Goal: Transaction & Acquisition: Purchase product/service

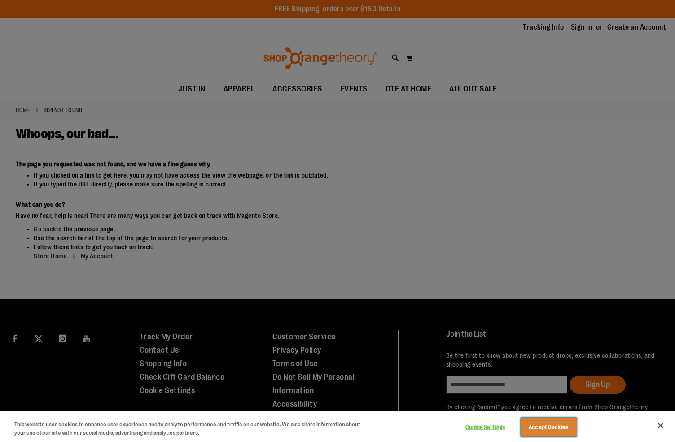
click at [550, 423] on button "Accept Cookies" at bounding box center [548, 427] width 56 height 19
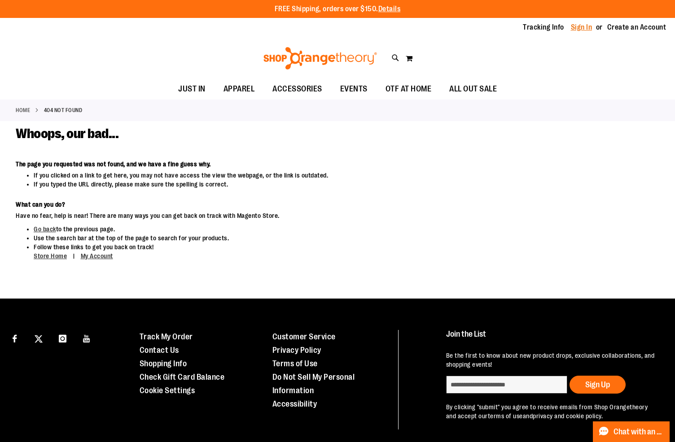
click at [571, 31] on link "Sign In" at bounding box center [582, 27] width 22 height 10
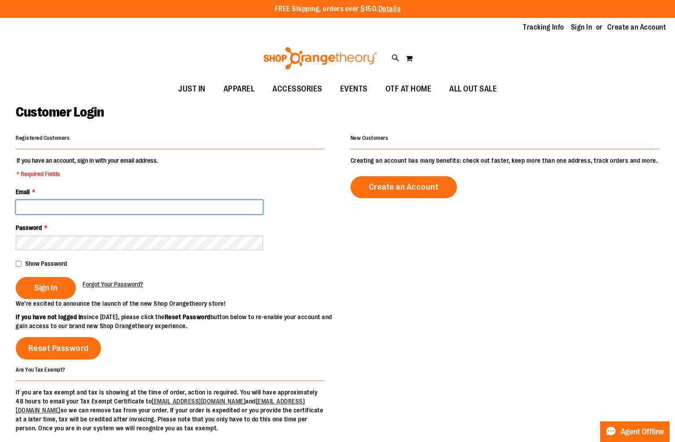
click at [76, 209] on input "Email *" at bounding box center [139, 207] width 247 height 14
type input "**********"
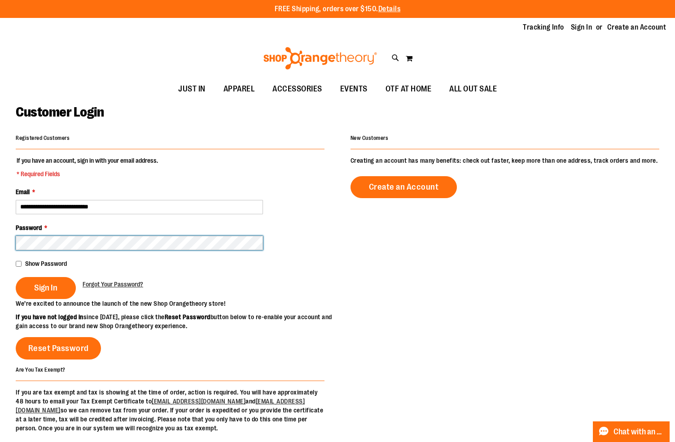
click at [16, 277] on button "Sign In" at bounding box center [46, 288] width 60 height 22
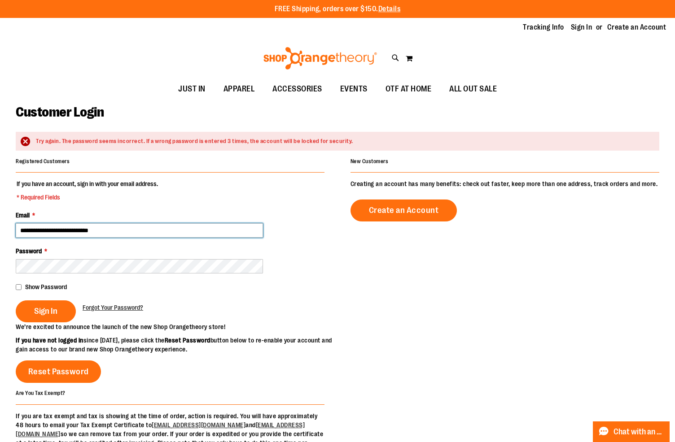
click at [126, 233] on input "**********" at bounding box center [139, 230] width 247 height 14
type input "**********"
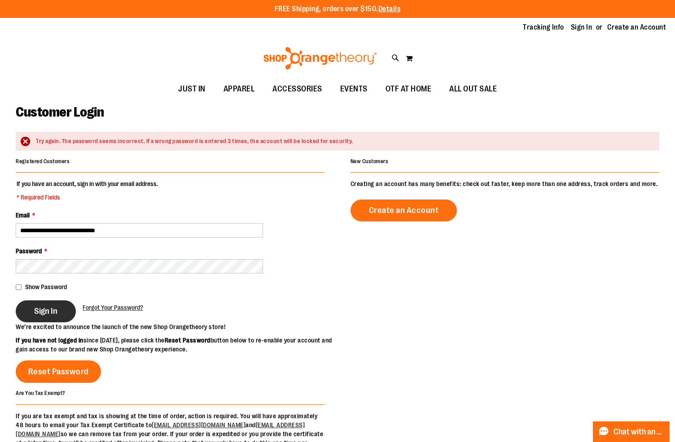
click at [38, 311] on span "Sign In" at bounding box center [45, 311] width 23 height 10
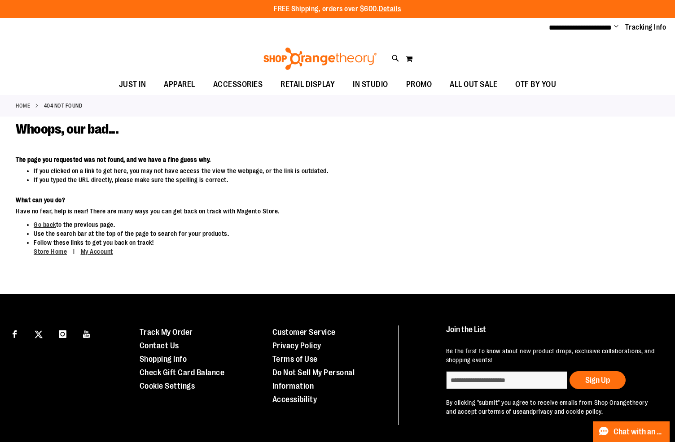
click at [285, 62] on img at bounding box center [320, 59] width 116 height 22
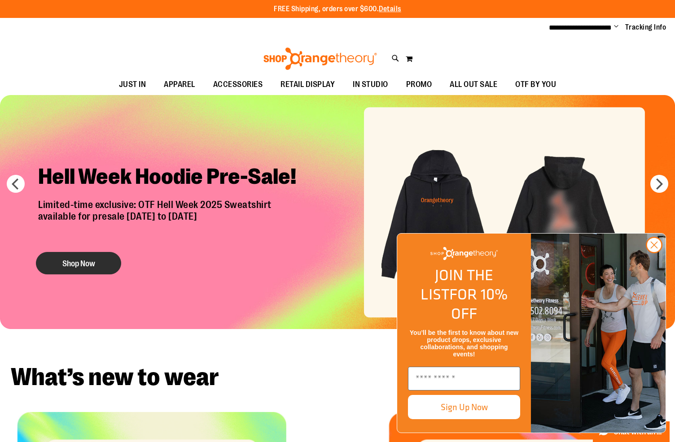
click at [83, 262] on button "Shop Now" at bounding box center [78, 263] width 85 height 22
click at [657, 253] on circle "Close dialog" at bounding box center [653, 245] width 15 height 15
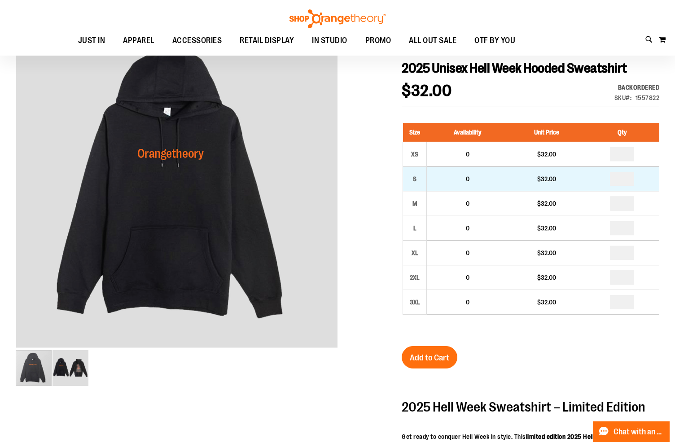
scroll to position [100, 0]
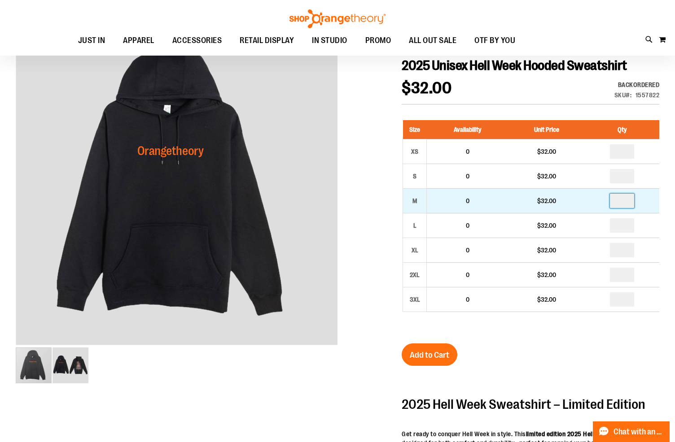
click at [632, 208] on input "number" at bounding box center [622, 201] width 24 height 14
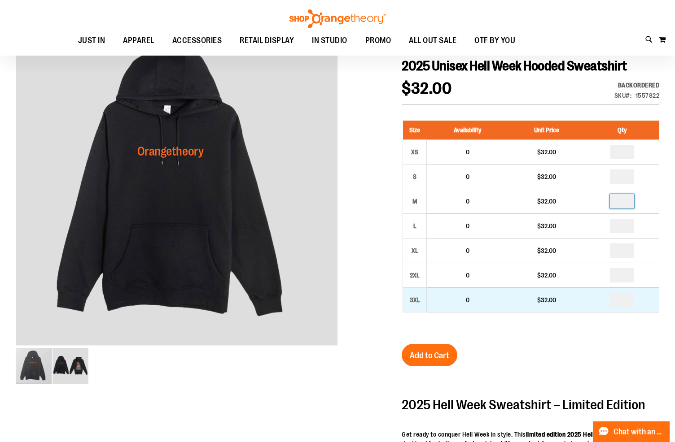
scroll to position [93, 0]
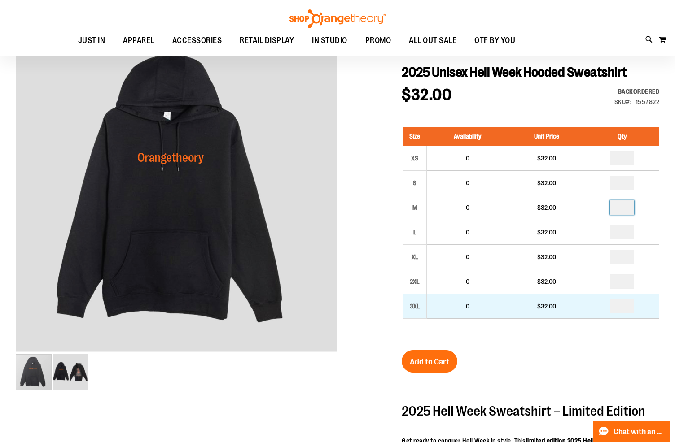
type input "*"
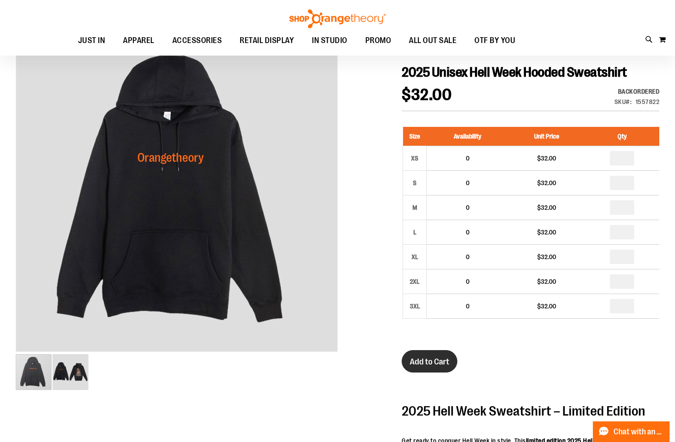
click at [427, 367] on span "Add to Cart" at bounding box center [429, 362] width 39 height 10
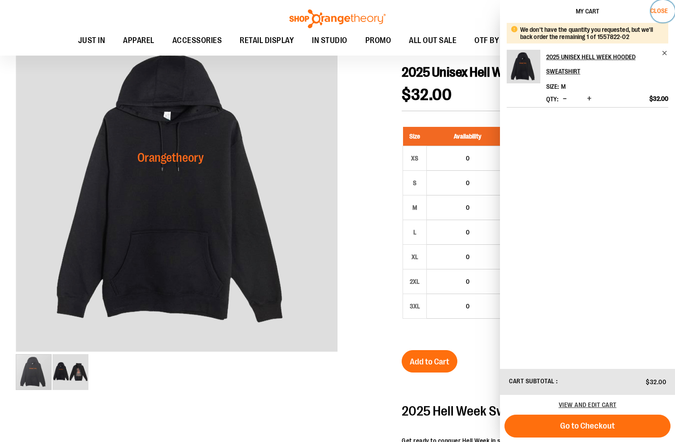
click at [657, 13] on span "Close" at bounding box center [658, 10] width 17 height 7
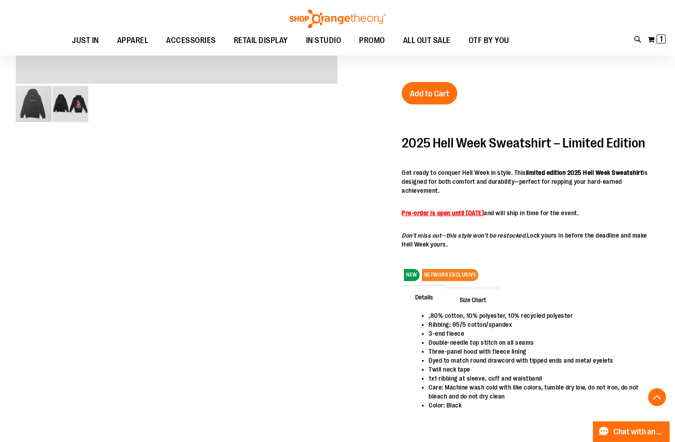
scroll to position [362, 0]
click at [467, 311] on span "Size Chart" at bounding box center [472, 299] width 53 height 23
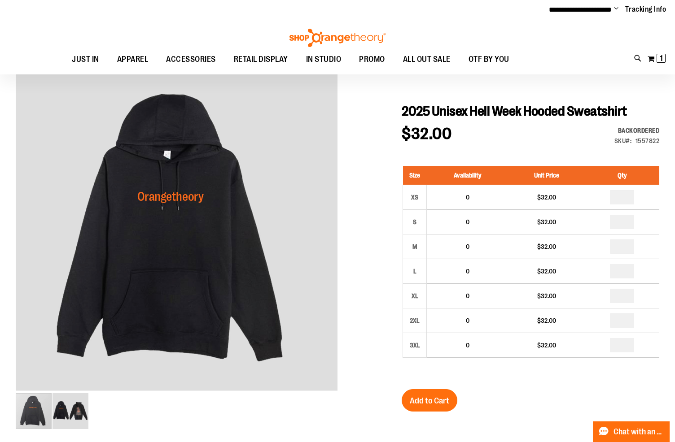
scroll to position [76, 0]
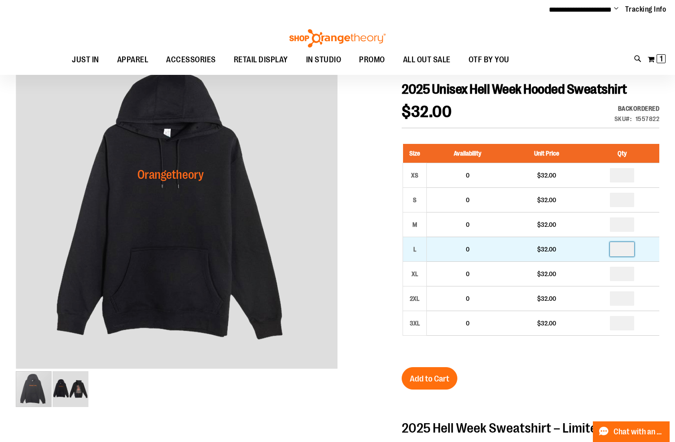
click at [632, 257] on input "number" at bounding box center [622, 249] width 24 height 14
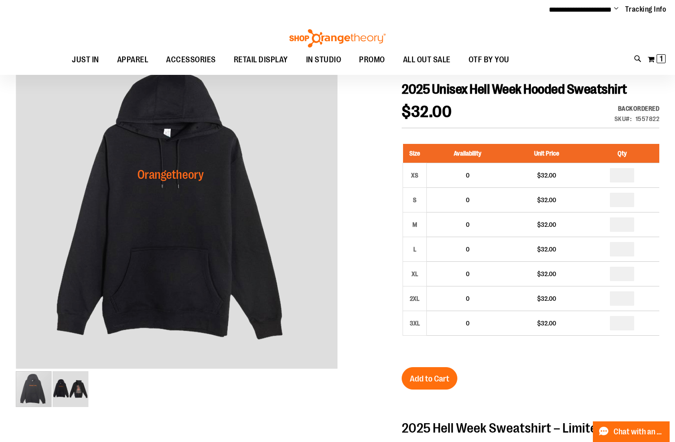
type input "*"
click at [373, 219] on div at bounding box center [337, 424] width 643 height 750
click at [62, 397] on img "image 2 of 2" at bounding box center [70, 389] width 36 height 36
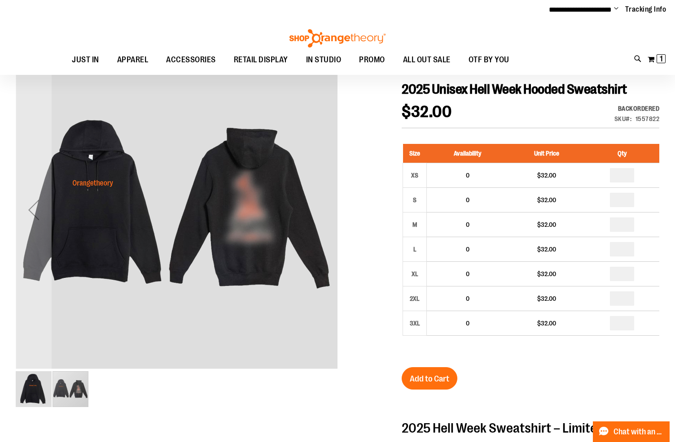
click at [43, 395] on img "image 1 of 2" at bounding box center [34, 389] width 36 height 36
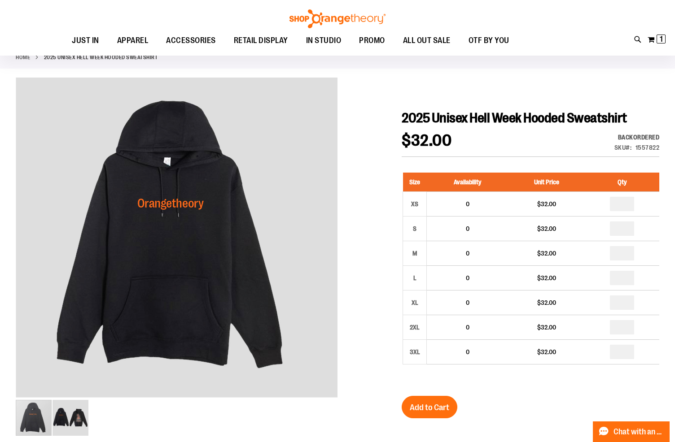
scroll to position [56, 0]
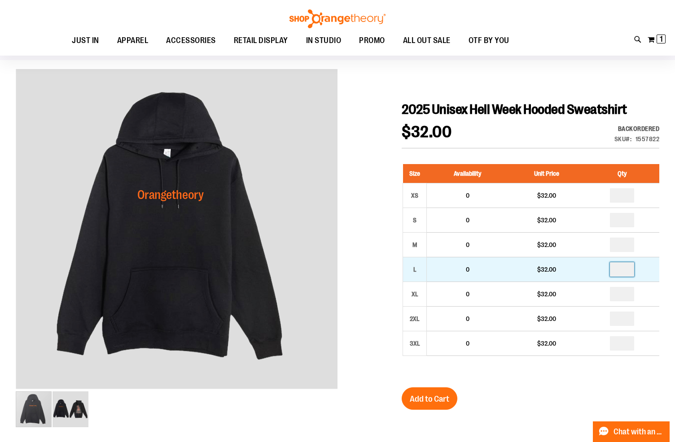
click at [632, 277] on input "number" at bounding box center [622, 269] width 24 height 14
type input "*"
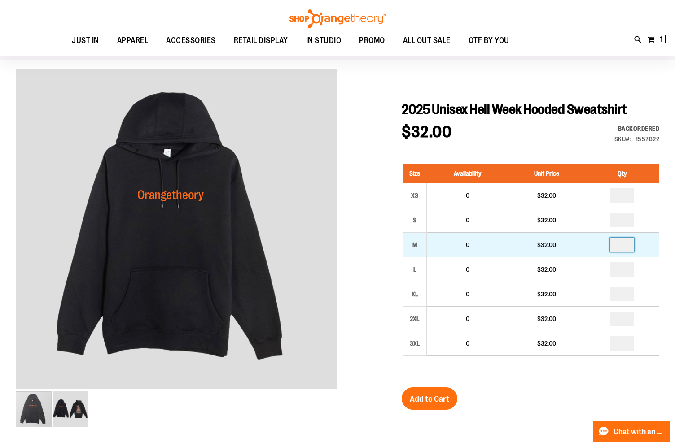
click at [628, 252] on input "*" at bounding box center [622, 245] width 24 height 14
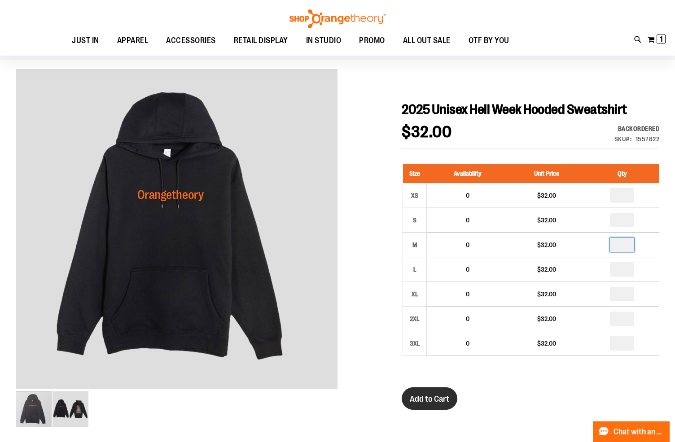
type input "*"
click at [436, 404] on span "Add to Cart" at bounding box center [429, 399] width 39 height 10
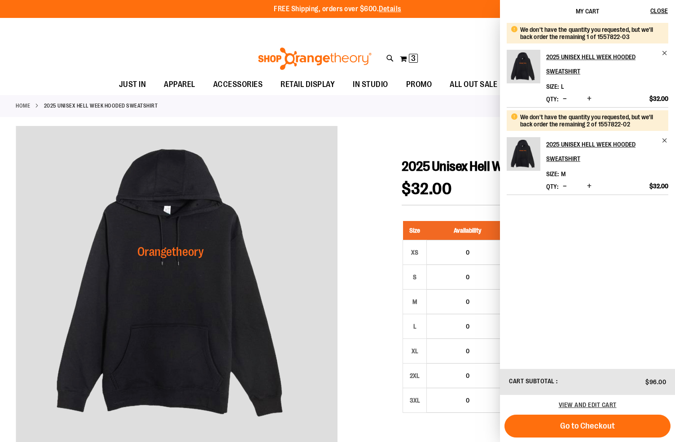
click at [309, 64] on img at bounding box center [315, 59] width 116 height 22
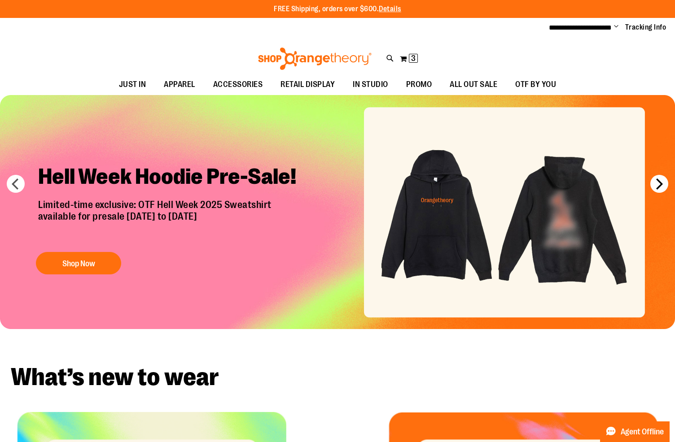
click at [659, 184] on button "next" at bounding box center [659, 184] width 18 height 18
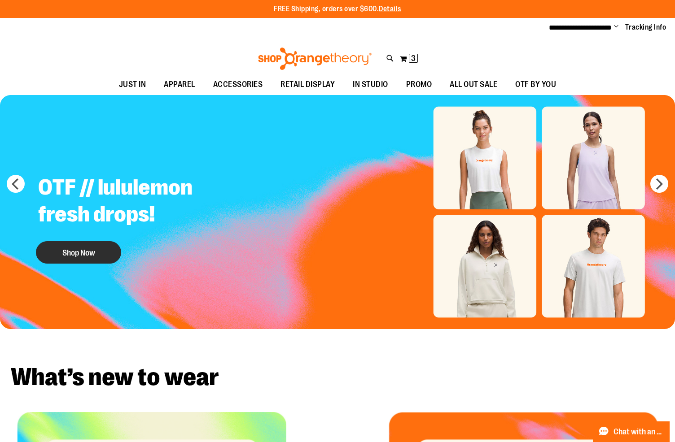
click at [86, 254] on button "Shop Now" at bounding box center [78, 252] width 85 height 22
click at [464, 156] on img "Slide 2 of 7" at bounding box center [337, 212] width 675 height 234
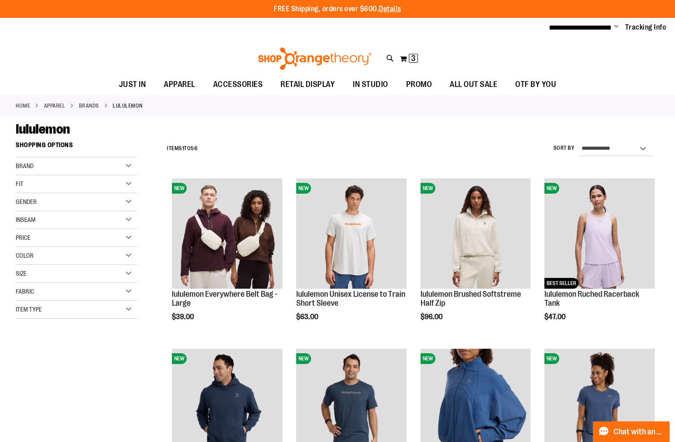
click at [304, 61] on img at bounding box center [315, 59] width 116 height 22
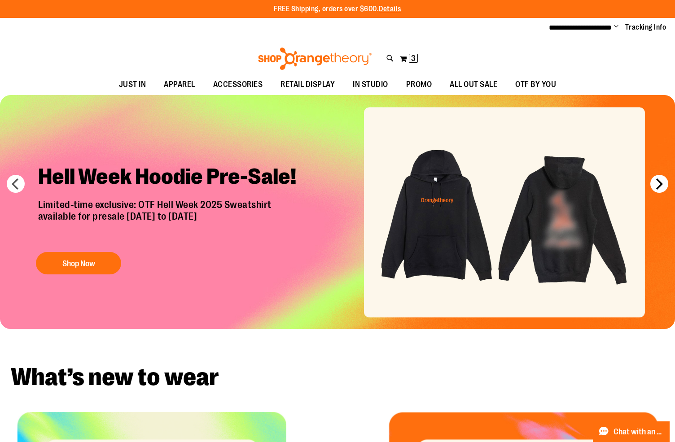
click at [653, 181] on button "next" at bounding box center [659, 184] width 18 height 18
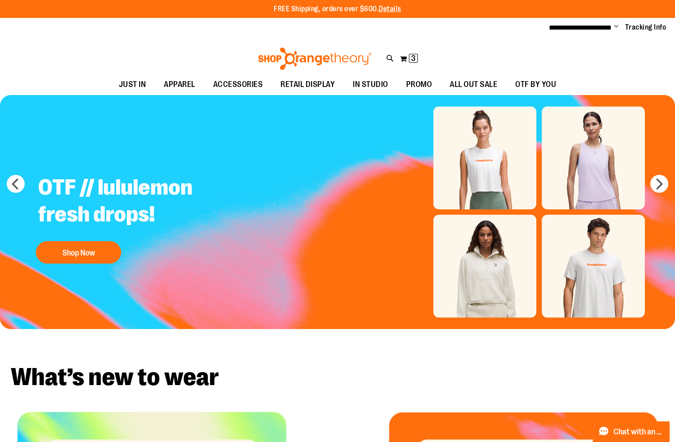
click at [493, 162] on img "Slide 2 of 7" at bounding box center [337, 212] width 675 height 234
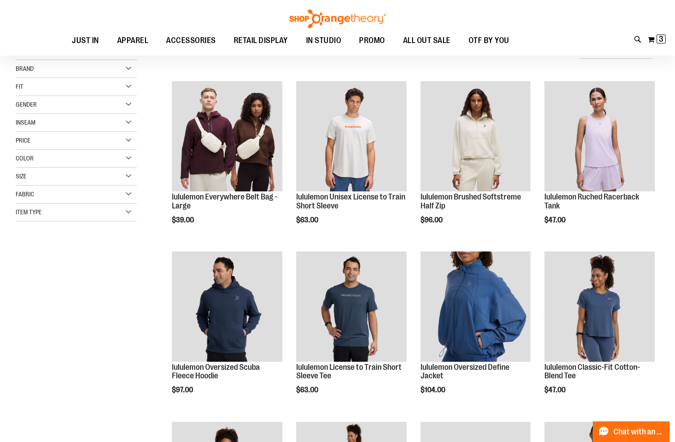
scroll to position [98, 0]
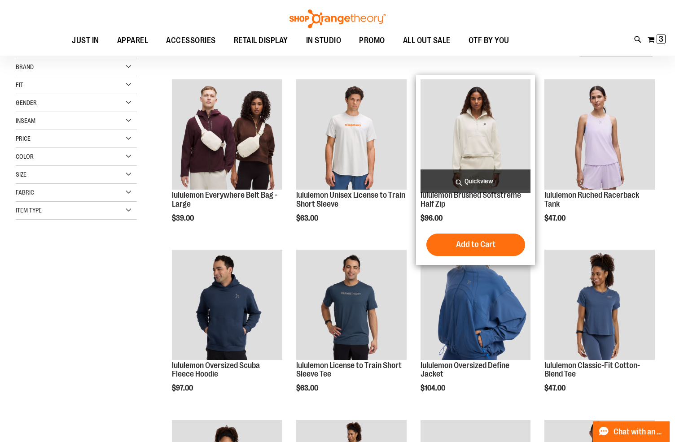
click at [484, 180] on span "Quickview" at bounding box center [475, 182] width 110 height 24
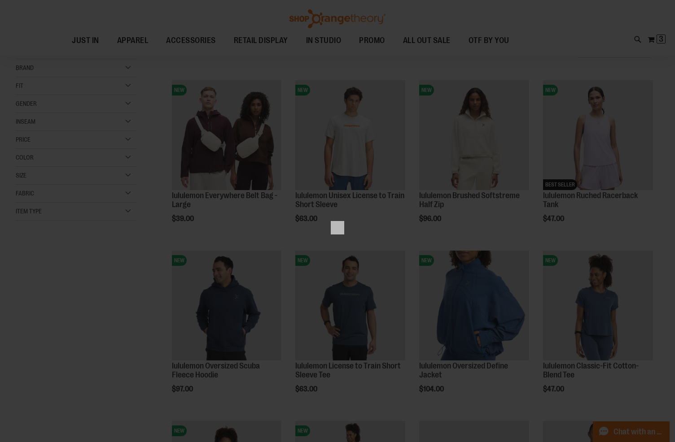
scroll to position [0, 0]
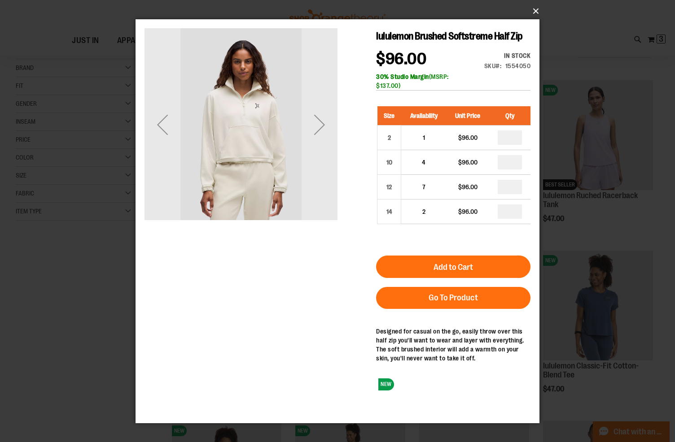
click at [534, 10] on button "×" at bounding box center [340, 11] width 404 height 20
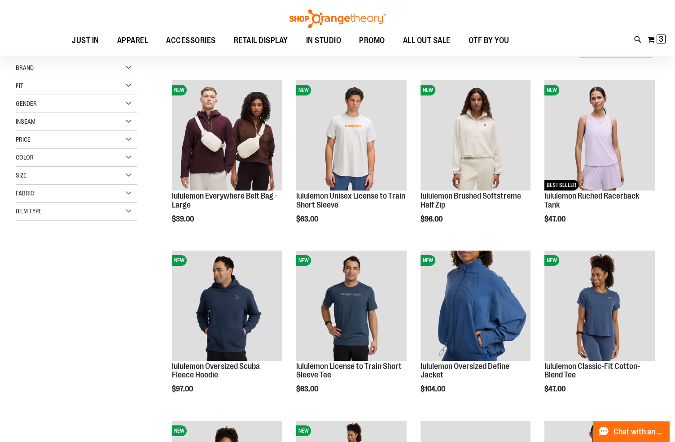
scroll to position [97, 0]
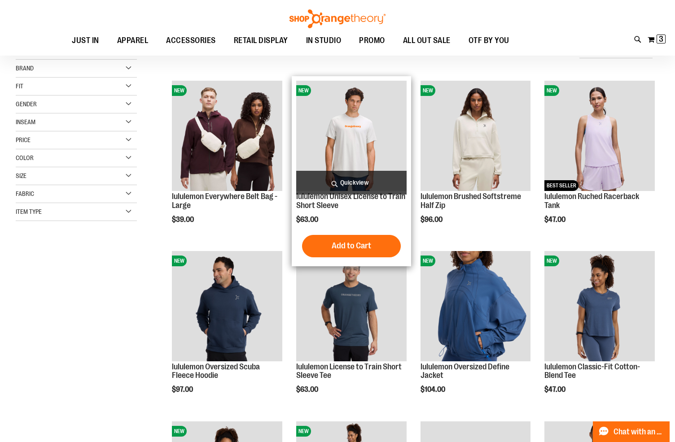
click at [351, 183] on span "Quickview" at bounding box center [351, 183] width 110 height 24
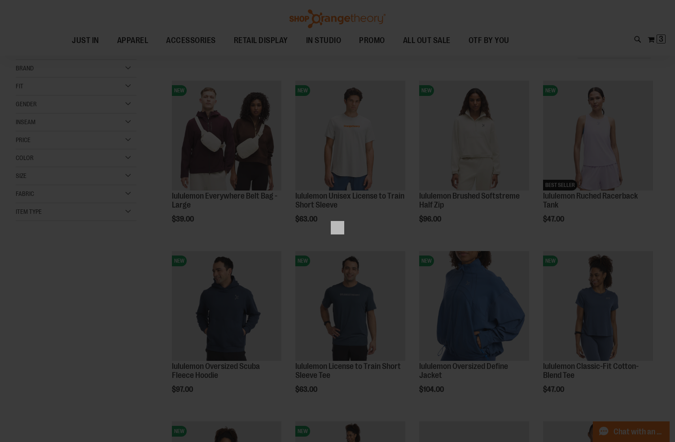
scroll to position [0, 0]
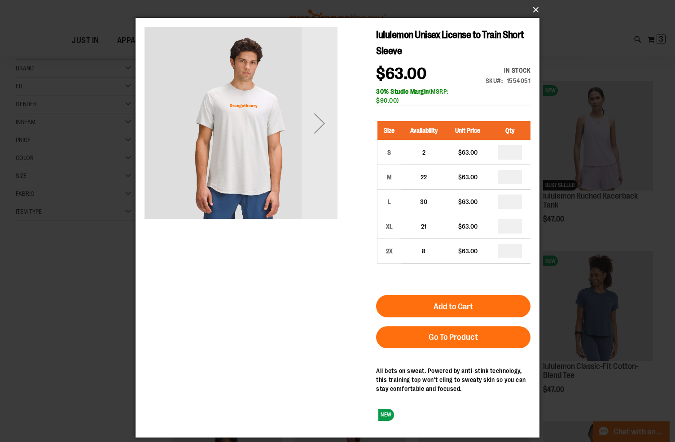
click at [533, 10] on button "×" at bounding box center [340, 10] width 404 height 20
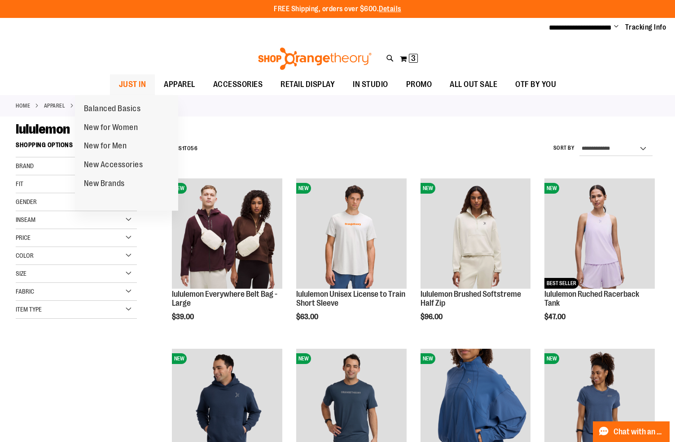
click at [119, 87] on span "JUST IN" at bounding box center [132, 84] width 27 height 20
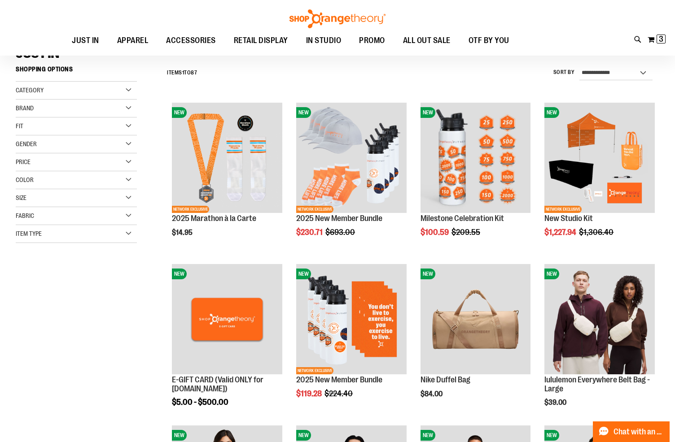
scroll to position [74, 0]
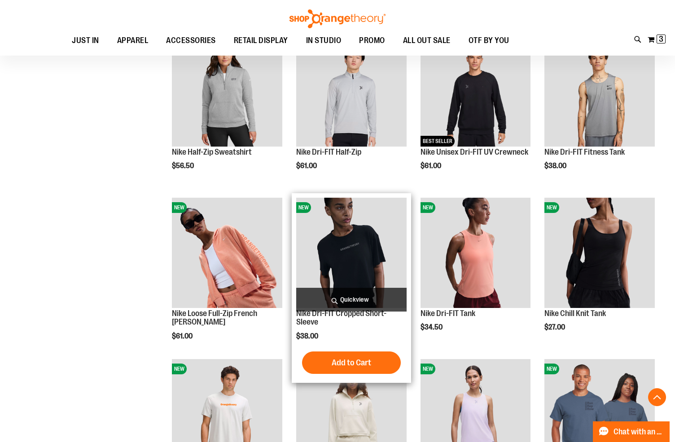
scroll to position [474, 0]
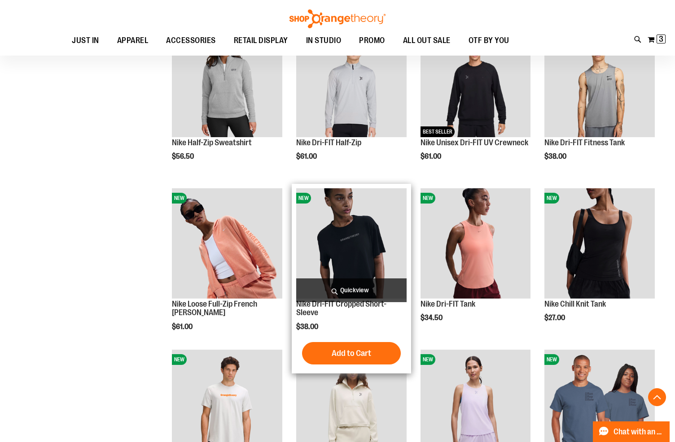
click at [343, 291] on span "Quickview" at bounding box center [351, 291] width 110 height 24
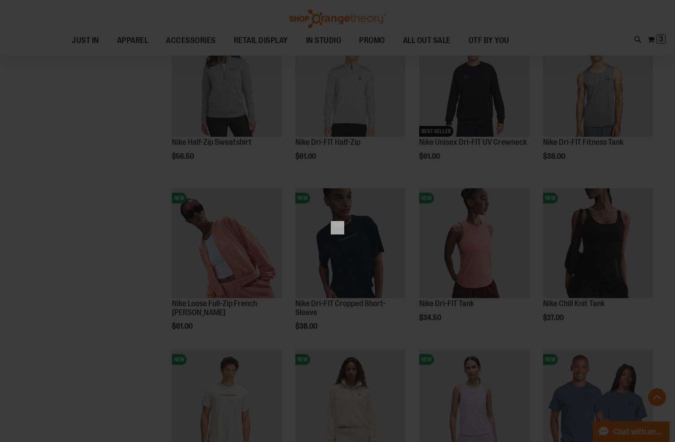
scroll to position [0, 0]
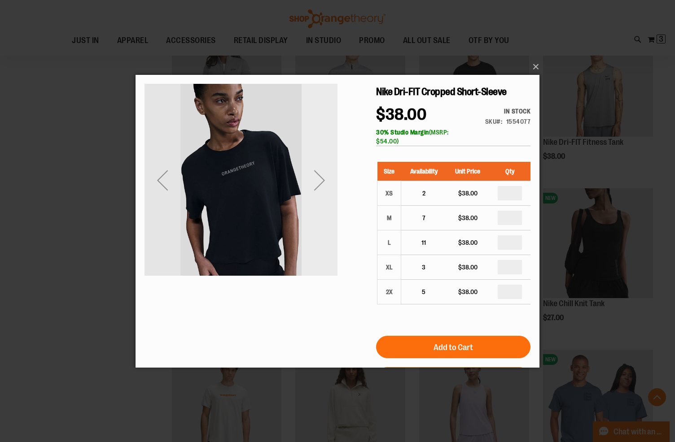
click at [320, 195] on div "Next" at bounding box center [319, 180] width 36 height 36
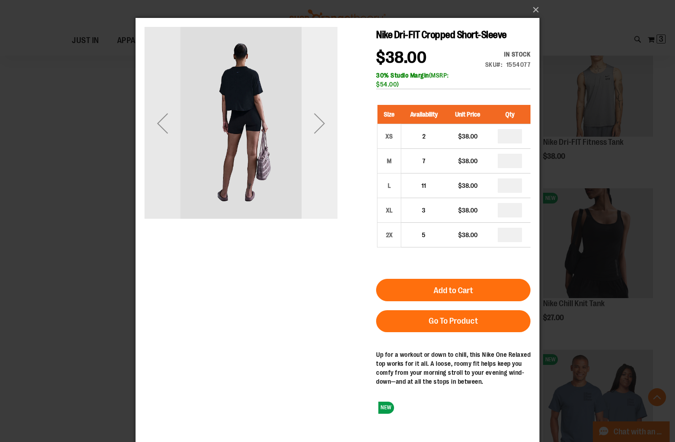
click at [314, 146] on div "Next" at bounding box center [319, 123] width 36 height 193
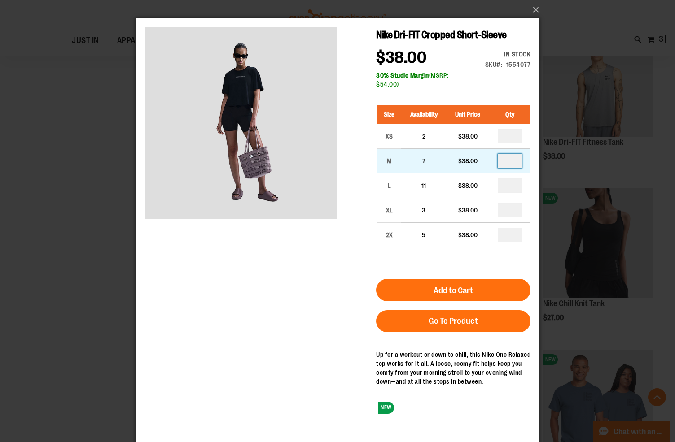
click at [518, 168] on input "number" at bounding box center [509, 161] width 24 height 14
type input "*"
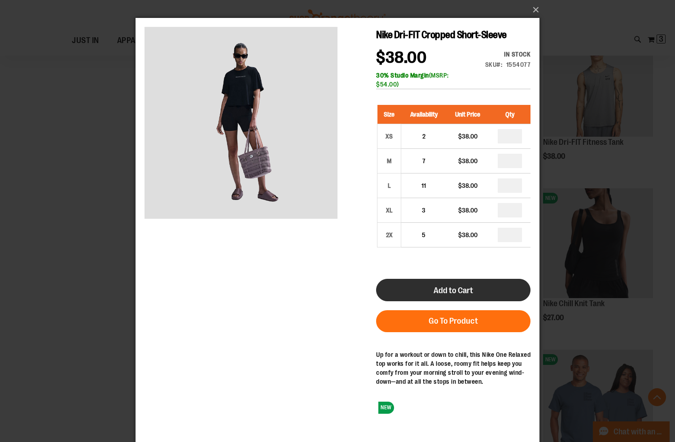
click at [469, 299] on button "Add to Cart" at bounding box center [453, 290] width 154 height 22
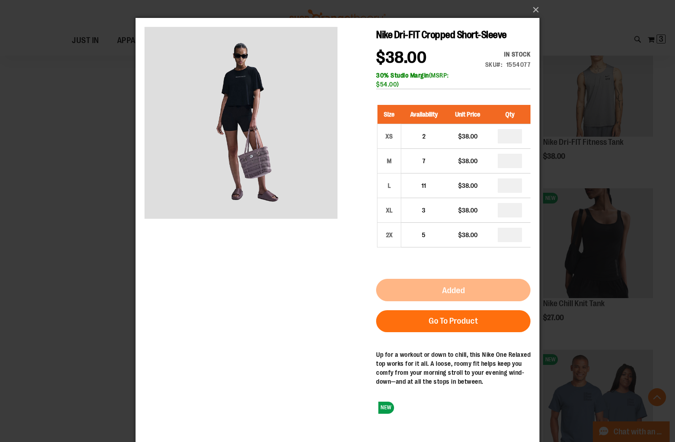
click at [639, 311] on div "×" at bounding box center [337, 221] width 675 height 442
click at [598, 310] on div "×" at bounding box center [337, 221] width 675 height 442
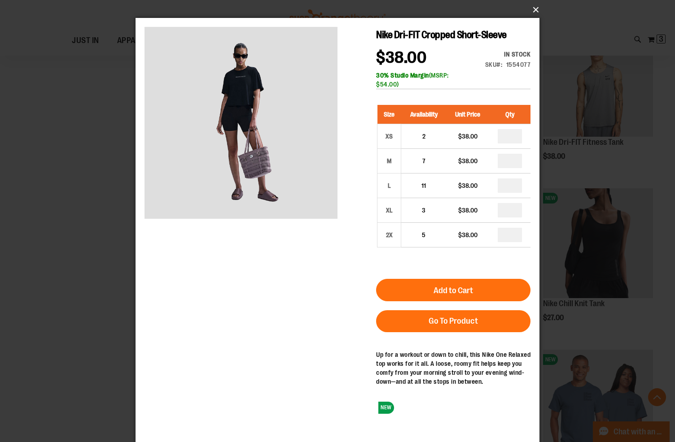
click at [535, 6] on button "×" at bounding box center [340, 10] width 404 height 20
click at [536, 7] on button "×" at bounding box center [340, 10] width 404 height 20
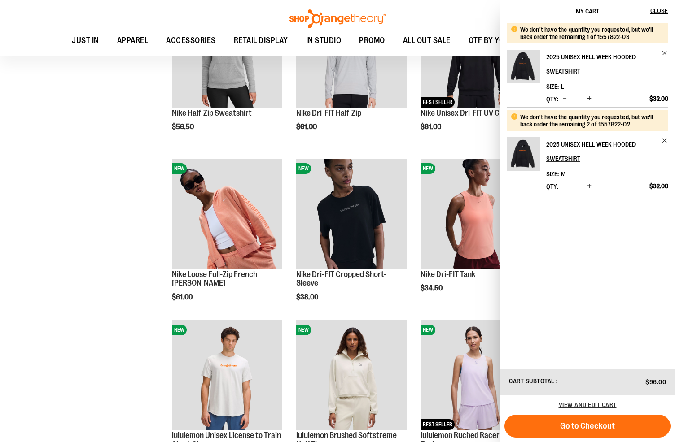
scroll to position [503, 0]
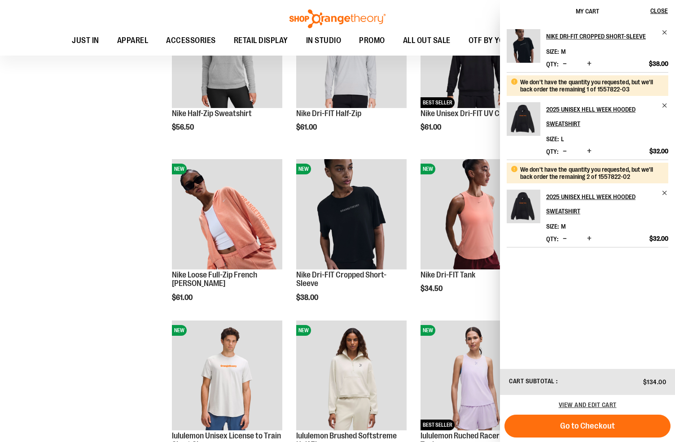
click at [567, 243] on span "Decrease product quantity" at bounding box center [565, 238] width 4 height 9
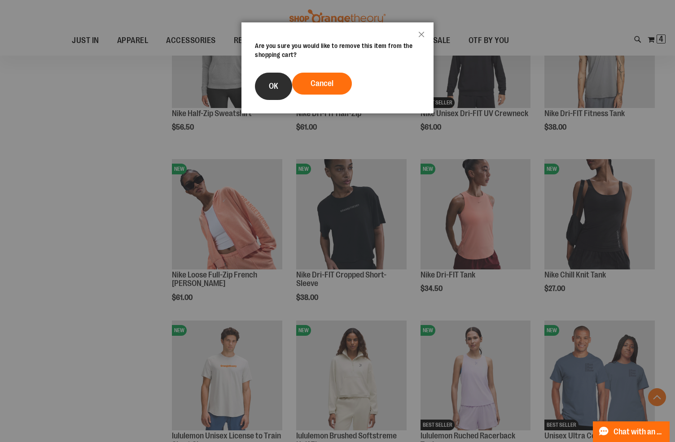
click at [280, 80] on button "OK" at bounding box center [273, 86] width 37 height 27
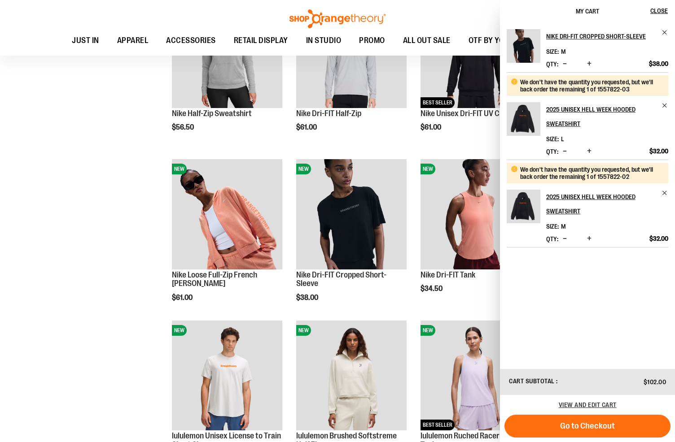
click at [564, 243] on span "Decrease product quantity" at bounding box center [565, 238] width 4 height 9
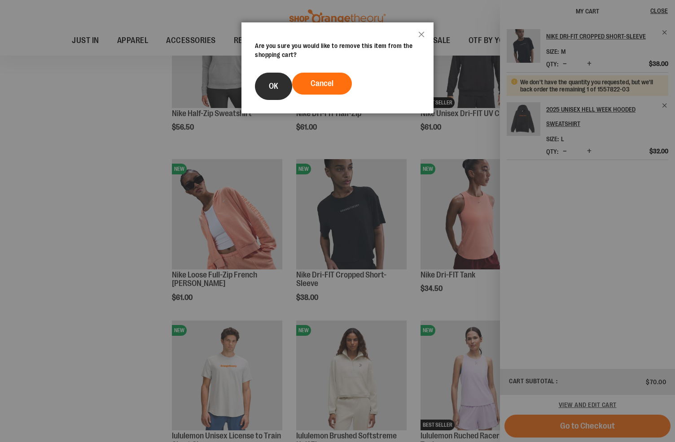
click at [275, 92] on button "OK" at bounding box center [273, 86] width 37 height 27
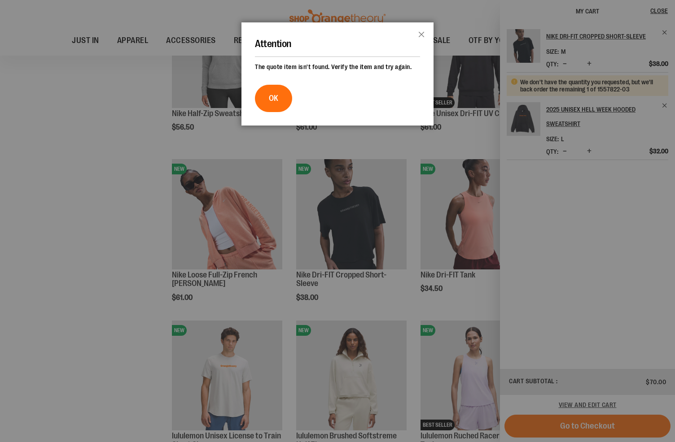
click at [107, 247] on div at bounding box center [337, 221] width 675 height 442
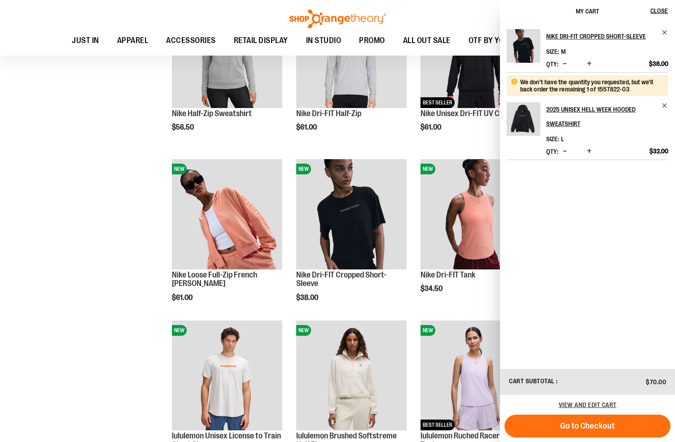
click at [121, 234] on div "**********" at bounding box center [337, 163] width 643 height 1059
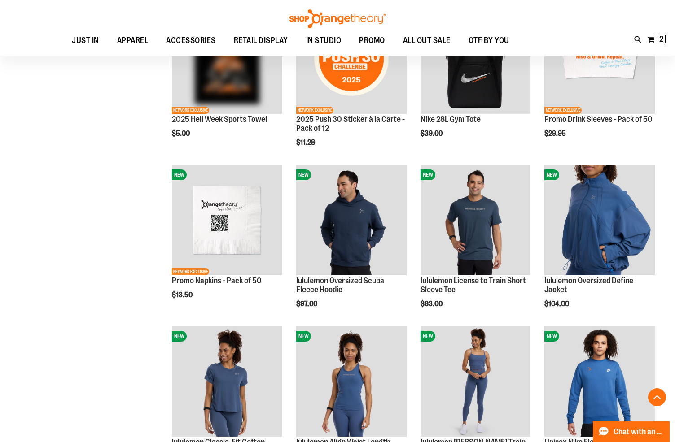
scroll to position [1271, 0]
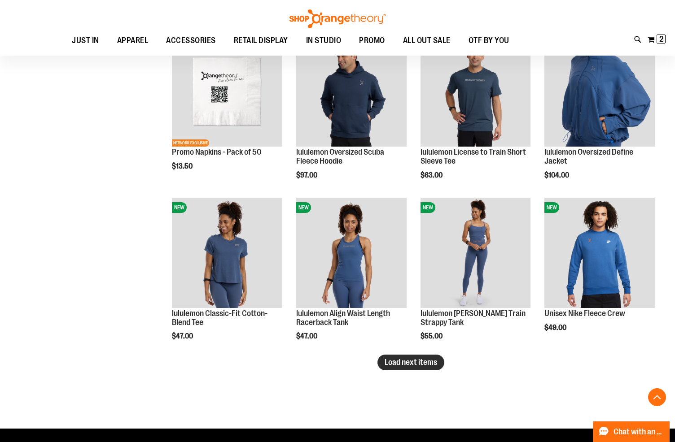
click at [427, 366] on span "Load next items" at bounding box center [410, 362] width 52 height 9
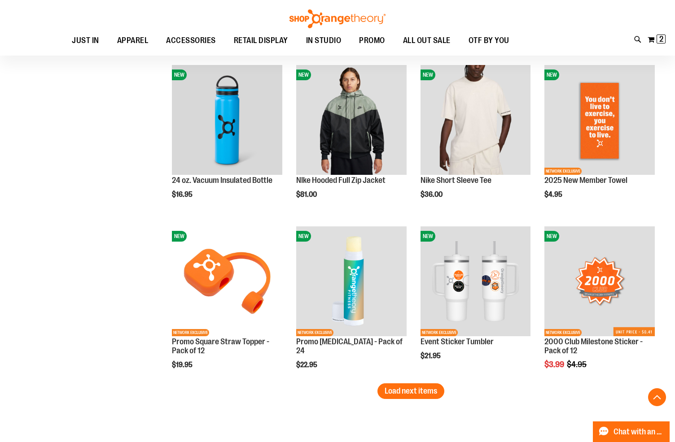
scroll to position [1758, 0]
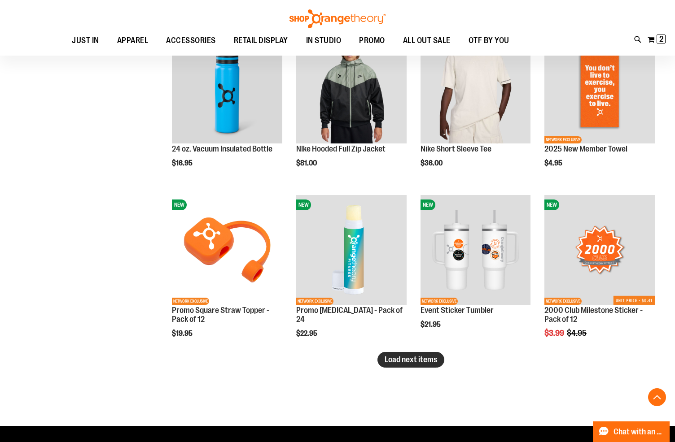
click at [407, 362] on span "Load next items" at bounding box center [410, 359] width 52 height 9
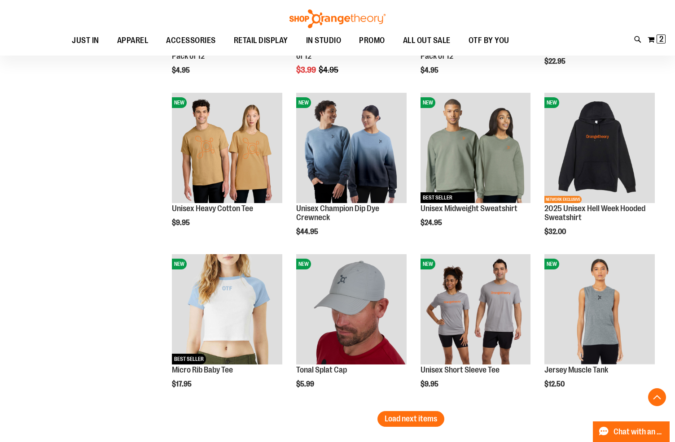
scroll to position [2249, 0]
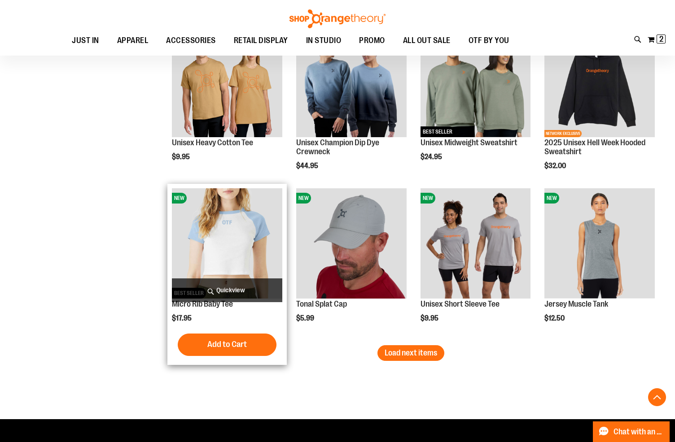
click at [254, 288] on span "Quickview" at bounding box center [227, 291] width 110 height 24
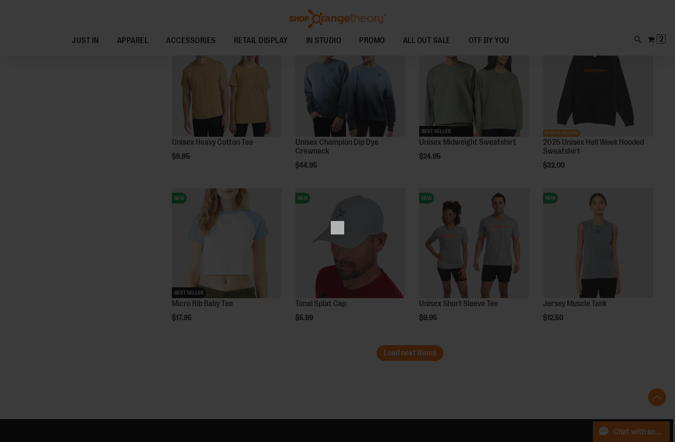
scroll to position [0, 0]
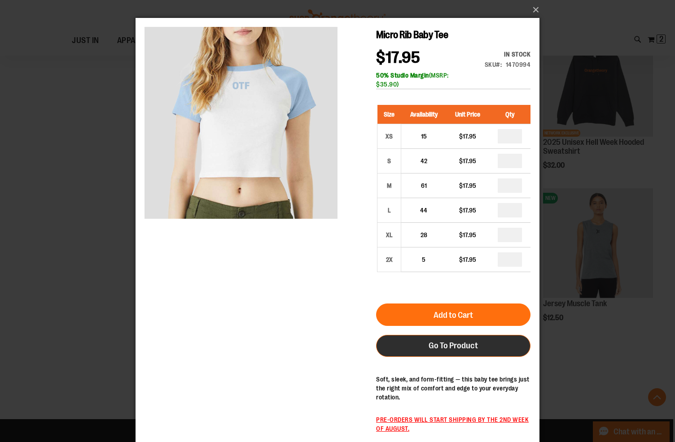
click at [430, 349] on span "Go To Product" at bounding box center [452, 346] width 49 height 10
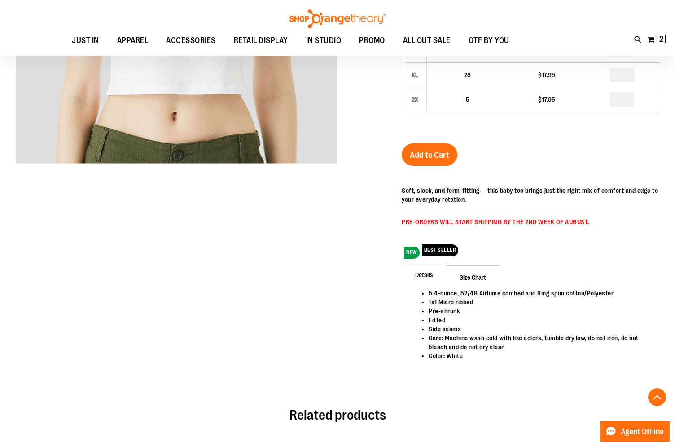
scroll to position [280, 0]
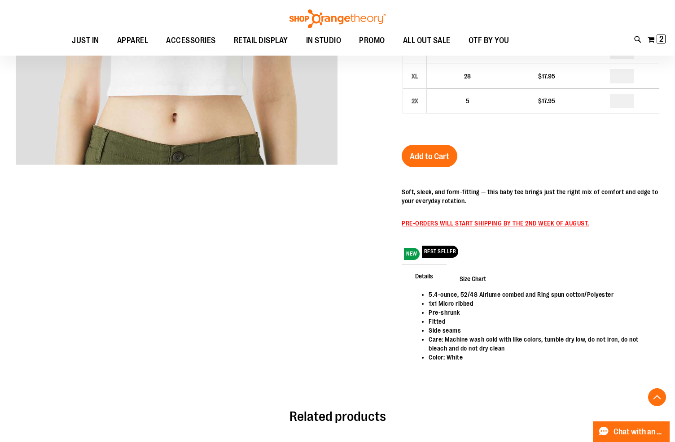
click at [485, 275] on span "Size Chart" at bounding box center [472, 278] width 53 height 23
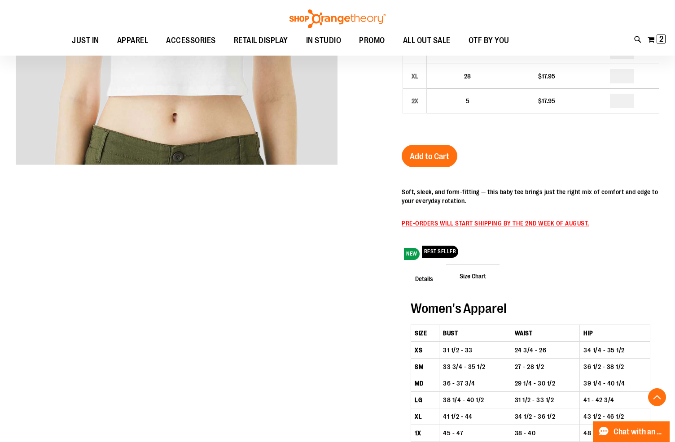
click at [428, 276] on span "Details" at bounding box center [423, 278] width 45 height 23
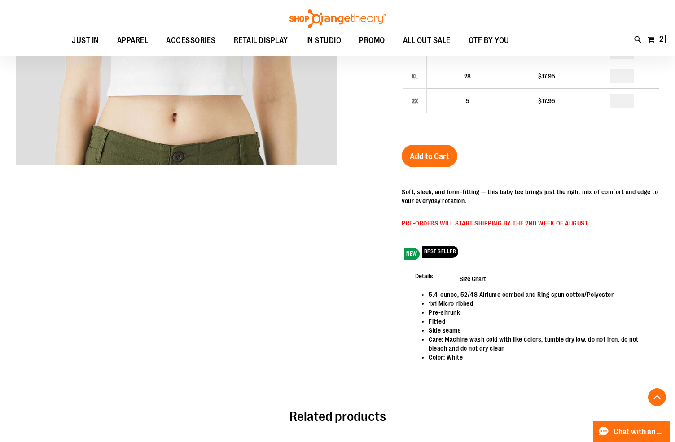
click at [482, 282] on span "Size Chart" at bounding box center [472, 278] width 53 height 23
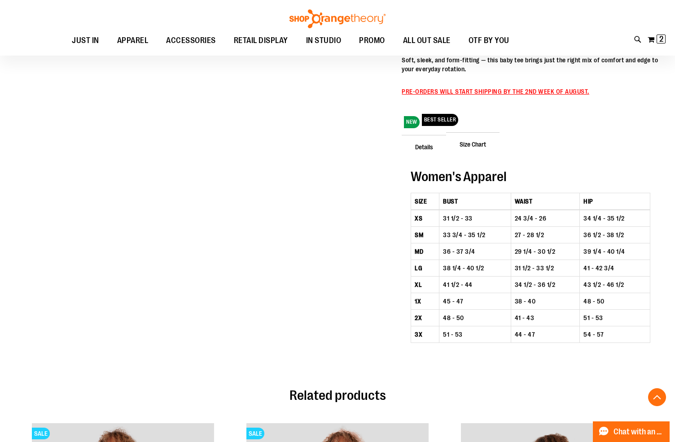
scroll to position [318, 0]
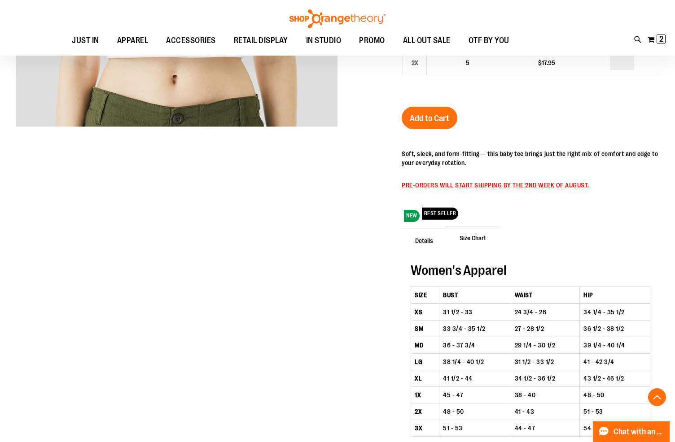
click at [423, 239] on span "Details" at bounding box center [423, 240] width 45 height 23
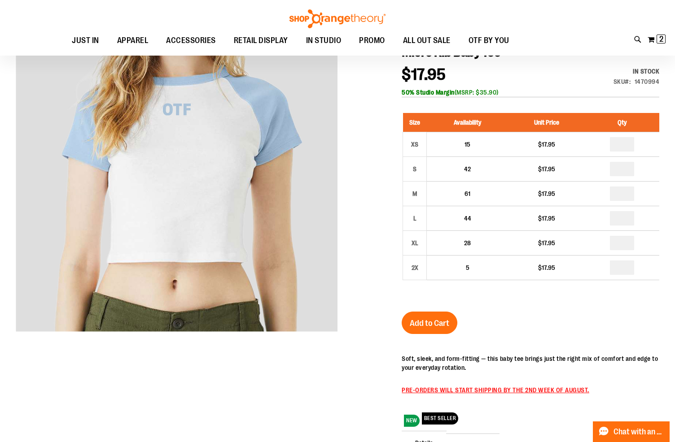
scroll to position [137, 0]
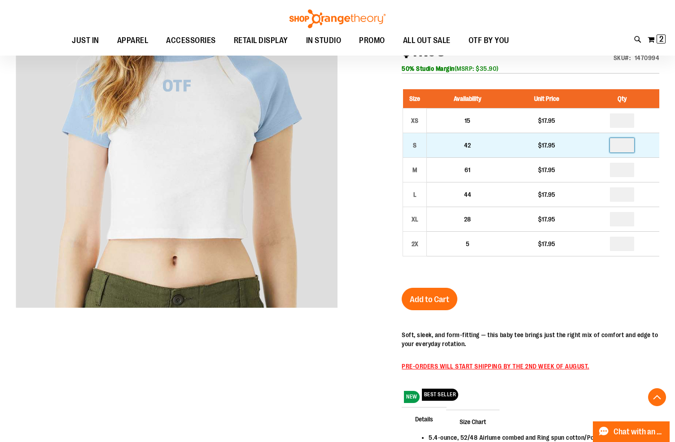
click at [632, 146] on input "number" at bounding box center [622, 145] width 24 height 14
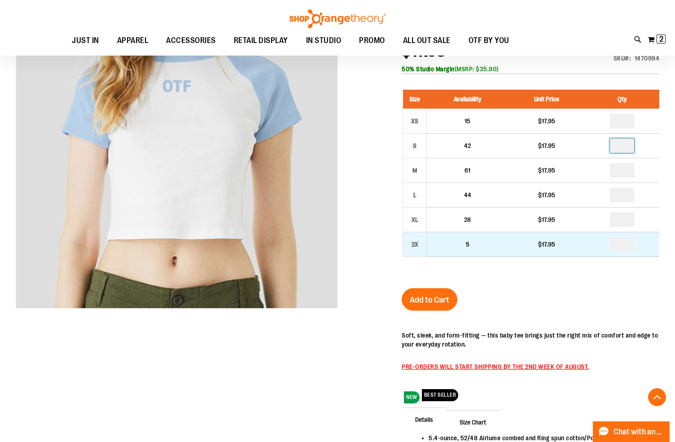
type input "*"
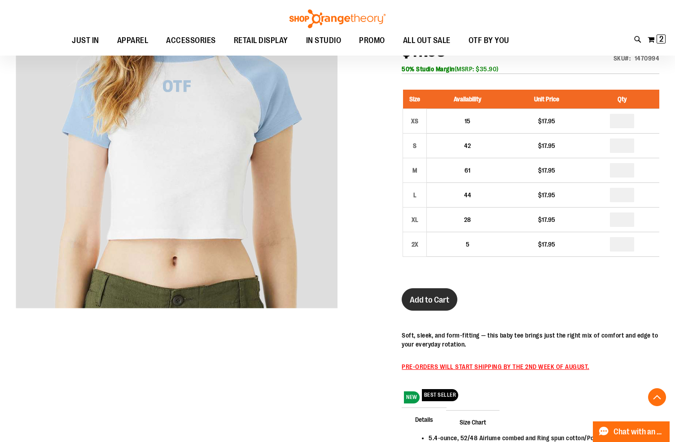
click at [437, 297] on span "Add to Cart" at bounding box center [429, 300] width 39 height 10
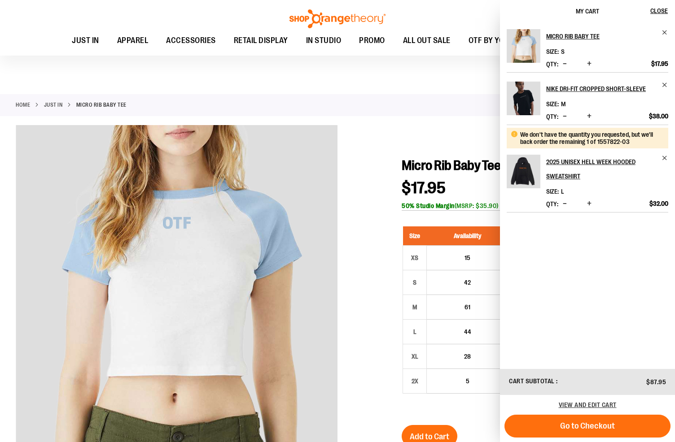
scroll to position [5, 0]
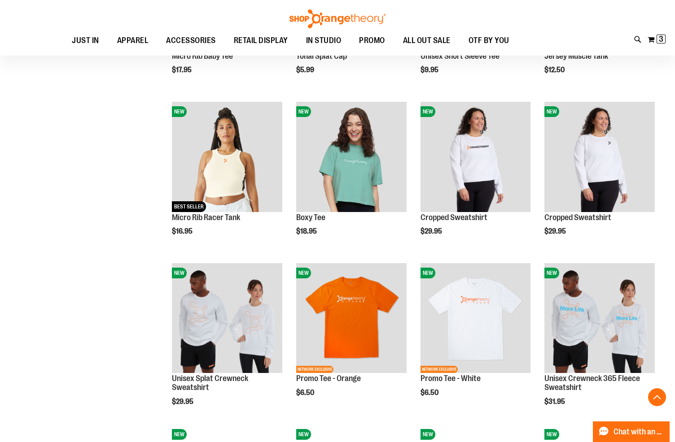
scroll to position [590, 0]
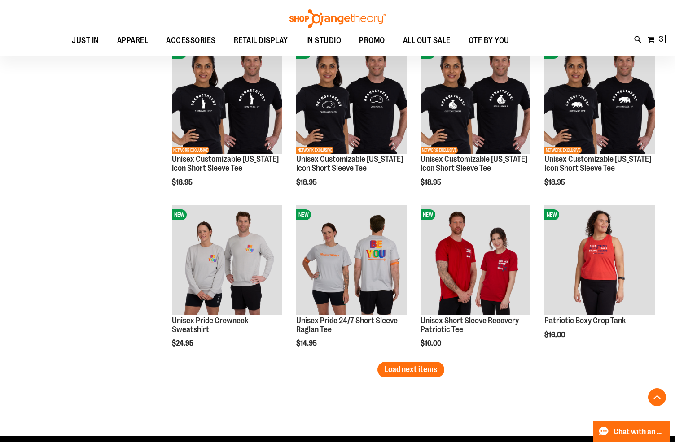
scroll to position [1310, 0]
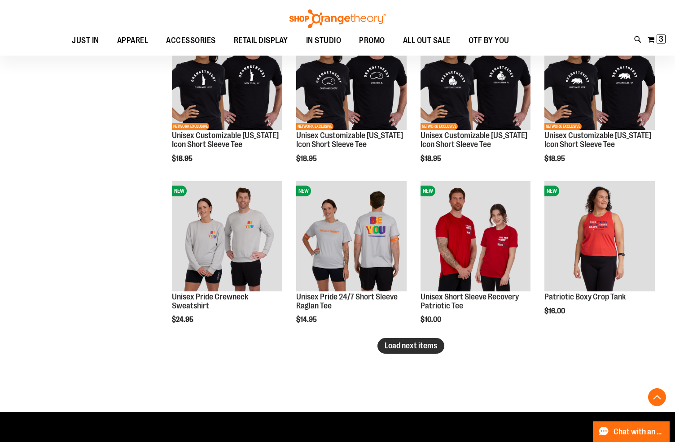
click at [413, 349] on span "Load next items" at bounding box center [410, 345] width 52 height 9
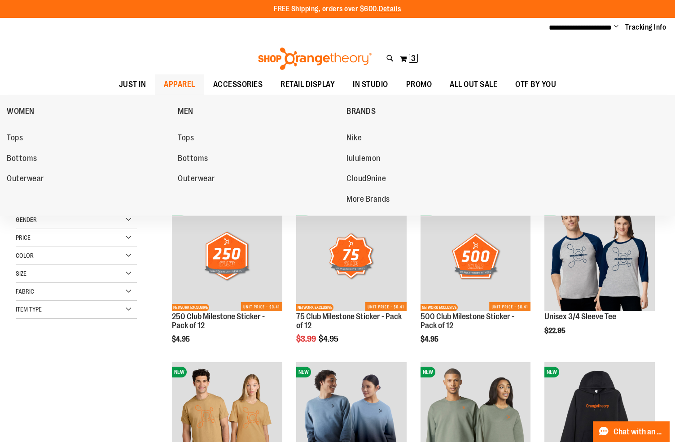
click at [164, 82] on span "APPAREL" at bounding box center [179, 84] width 31 height 20
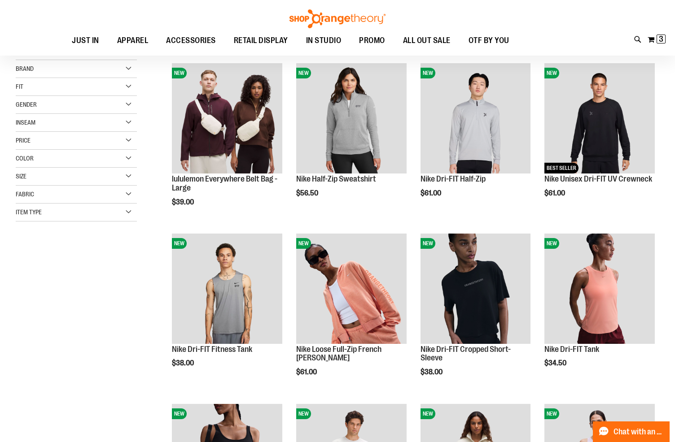
scroll to position [115, 0]
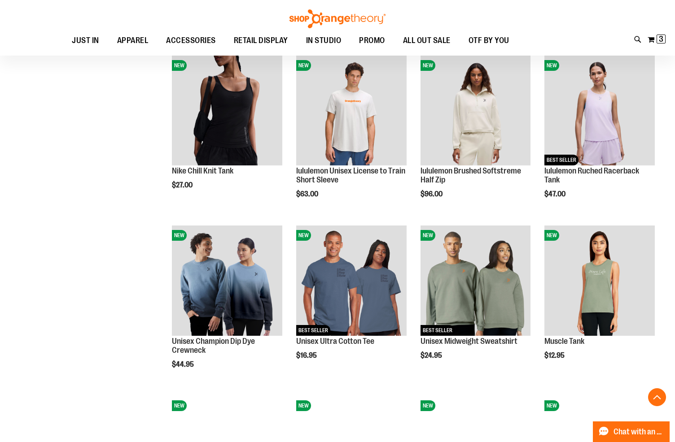
scroll to position [608, 0]
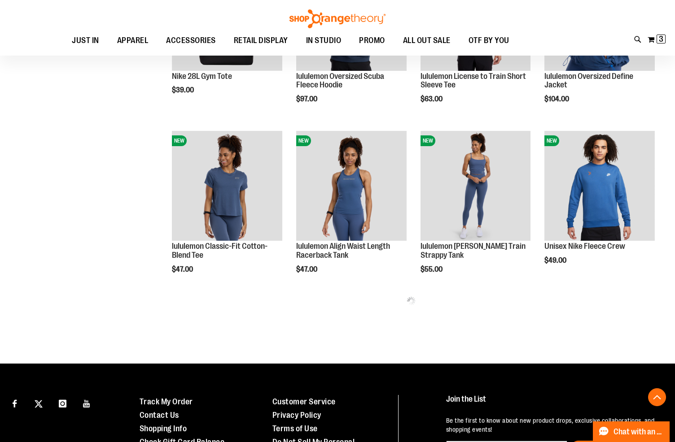
scroll to position [899, 0]
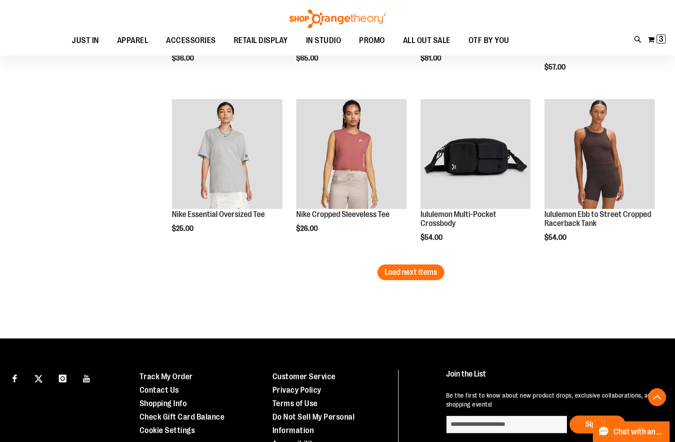
scroll to position [1439, 0]
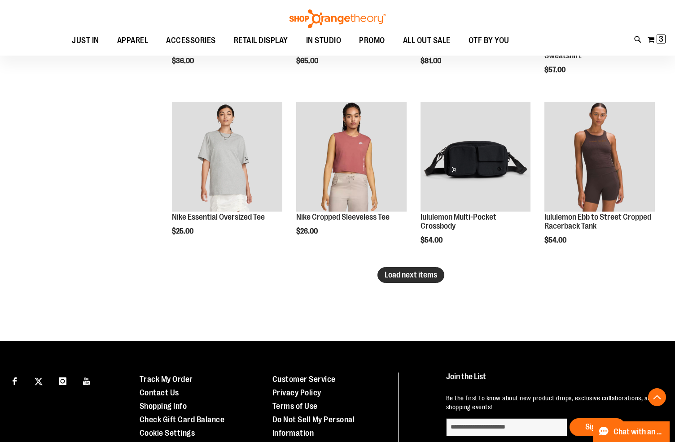
click at [389, 271] on span "Load next items" at bounding box center [410, 274] width 52 height 9
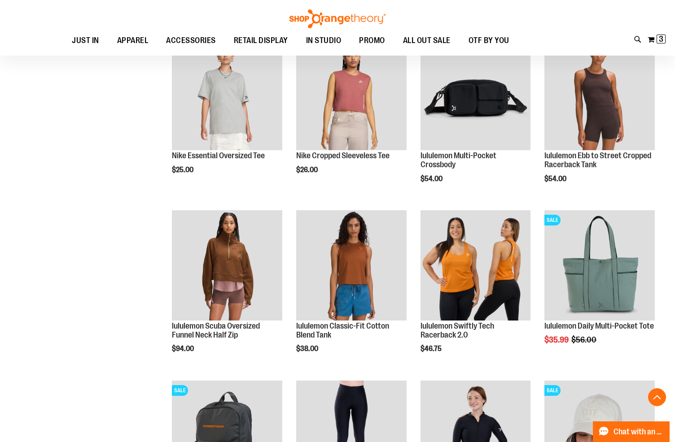
scroll to position [1501, 0]
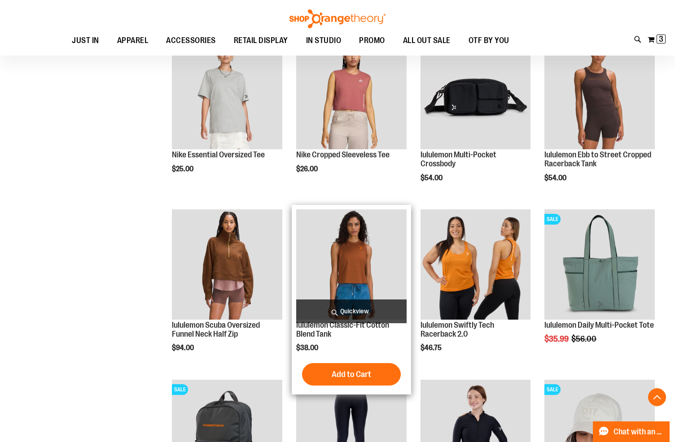
click at [368, 306] on span "Quickview" at bounding box center [351, 312] width 110 height 24
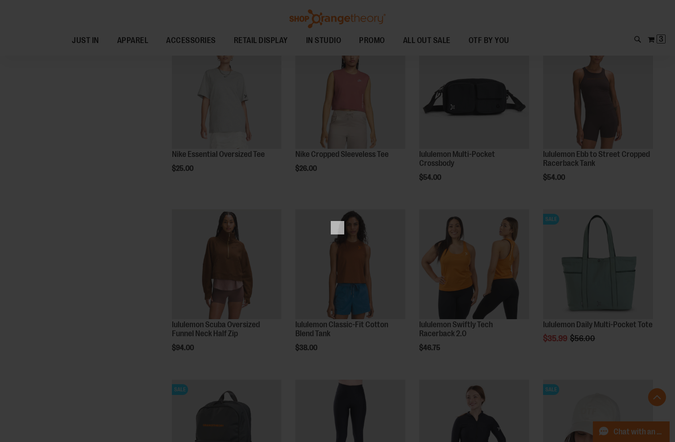
scroll to position [0, 0]
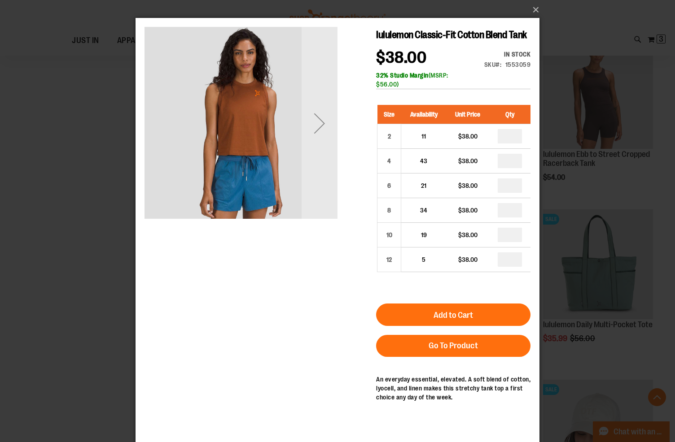
click at [604, 142] on div "×" at bounding box center [337, 221] width 675 height 442
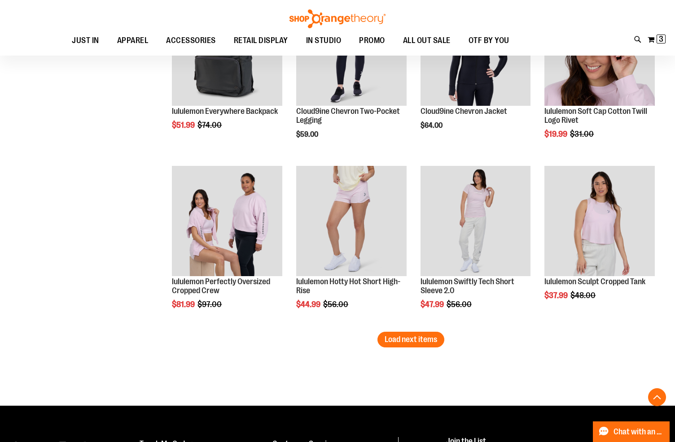
scroll to position [1951, 0]
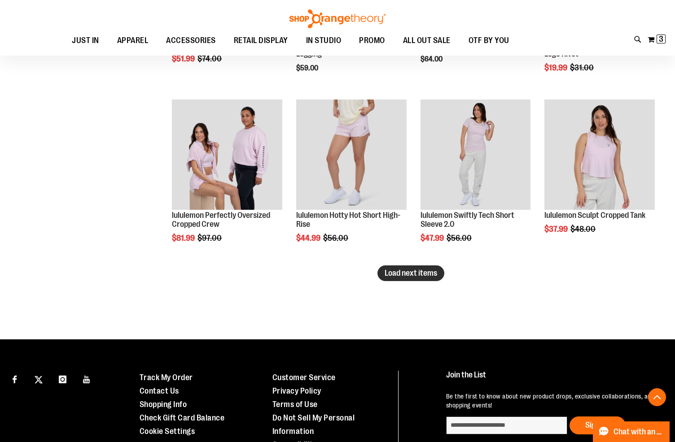
click at [397, 274] on span "Load next items" at bounding box center [410, 273] width 52 height 9
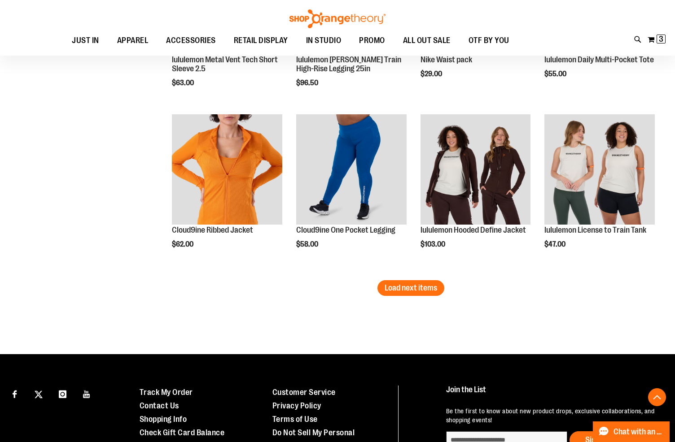
scroll to position [2453, 0]
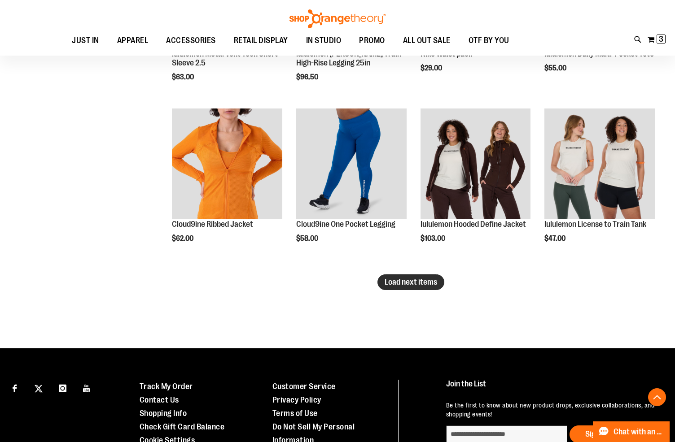
click at [429, 286] on span "Load next items" at bounding box center [410, 282] width 52 height 9
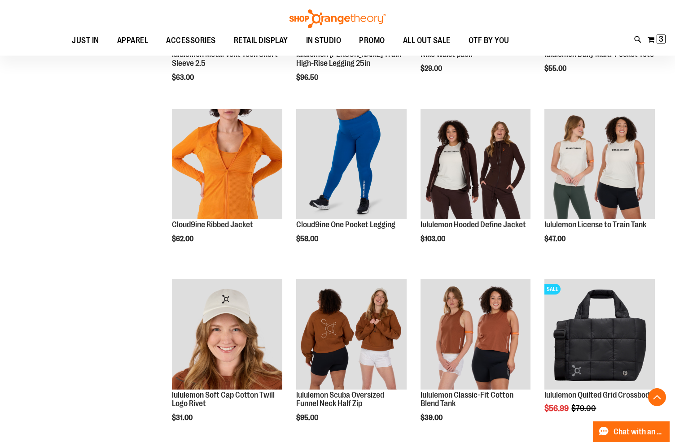
scroll to position [2451, 0]
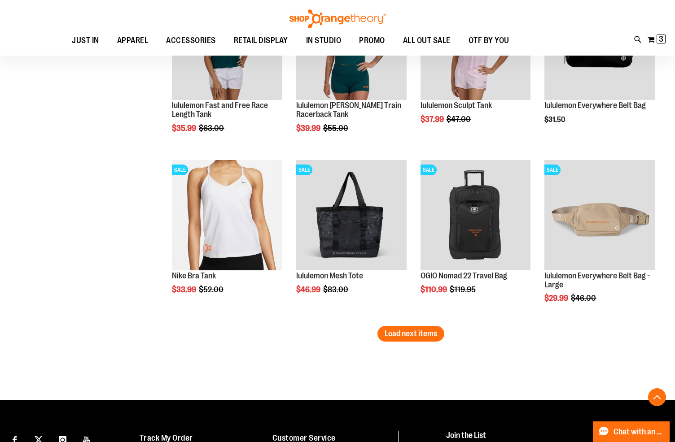
scroll to position [2917, 0]
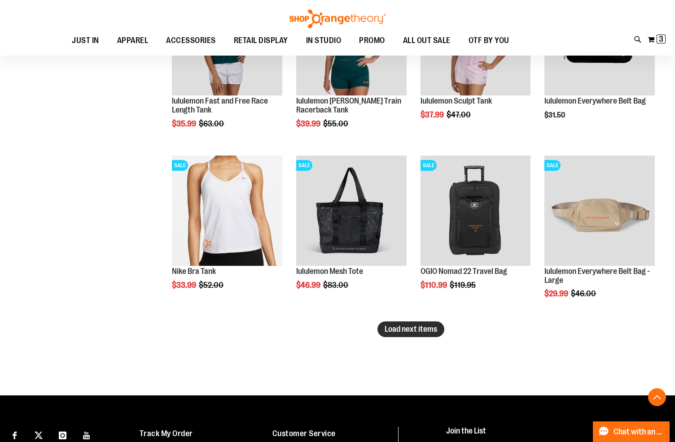
click at [385, 335] on button "Load next items" at bounding box center [410, 330] width 67 height 16
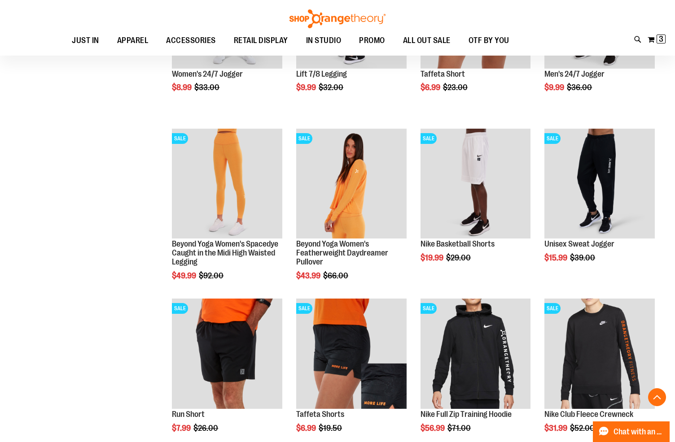
scroll to position [3329, 0]
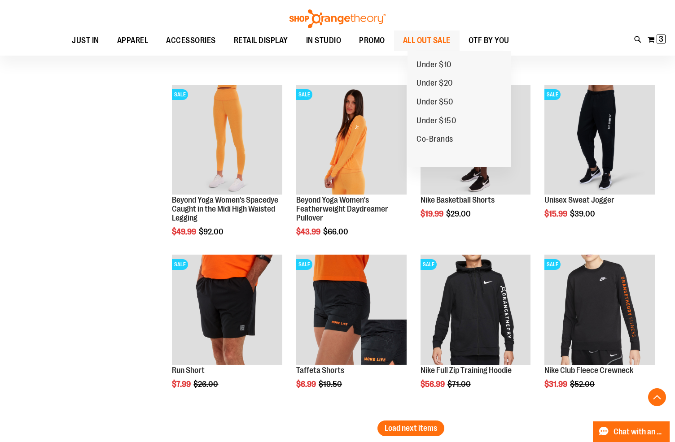
click at [434, 43] on span "ALL OUT SALE" at bounding box center [427, 41] width 48 height 20
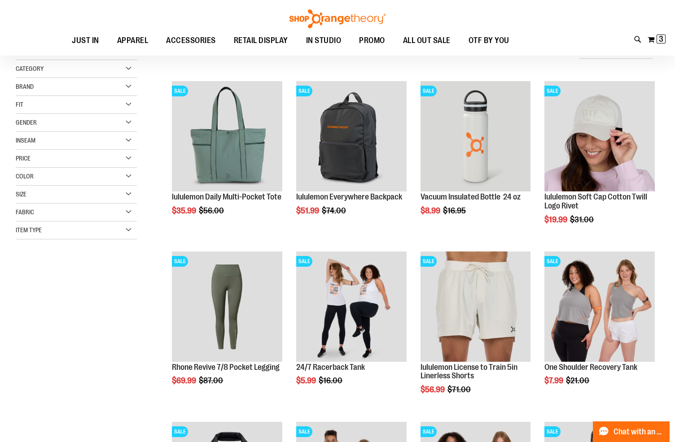
scroll to position [113, 0]
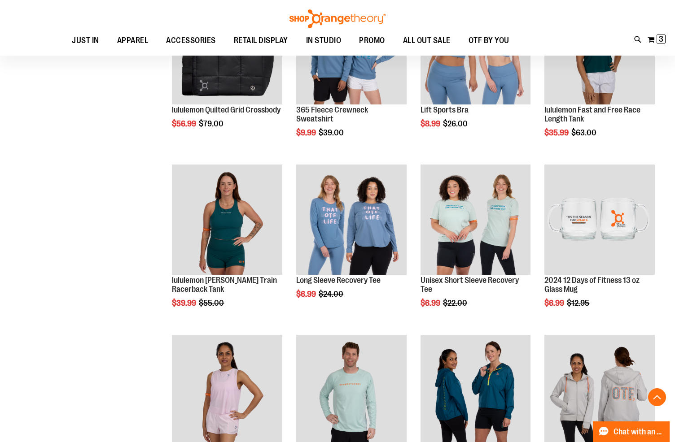
scroll to position [531, 0]
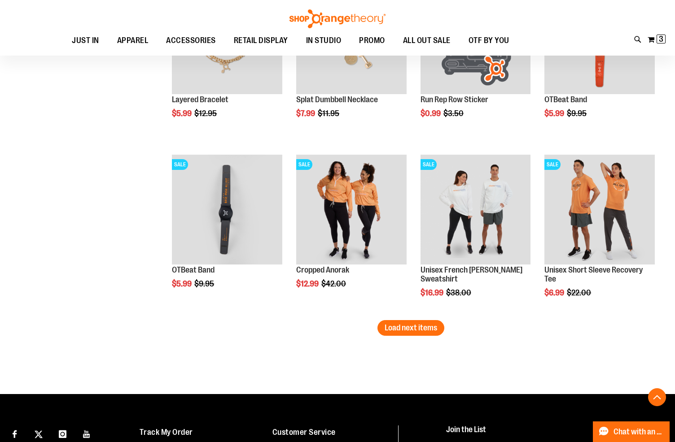
scroll to position [1412, 0]
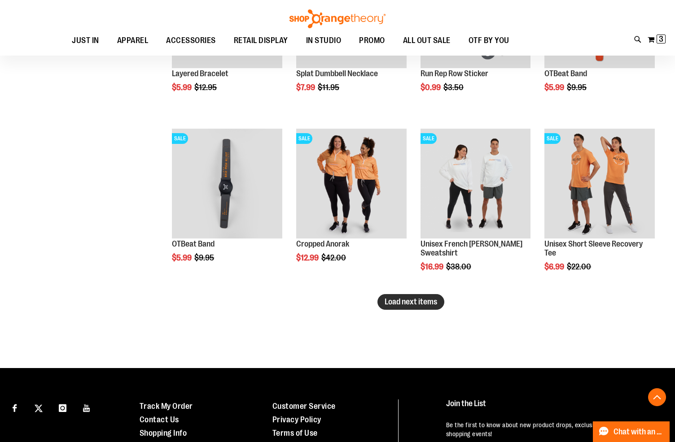
click at [435, 301] on span "Load next items" at bounding box center [410, 301] width 52 height 9
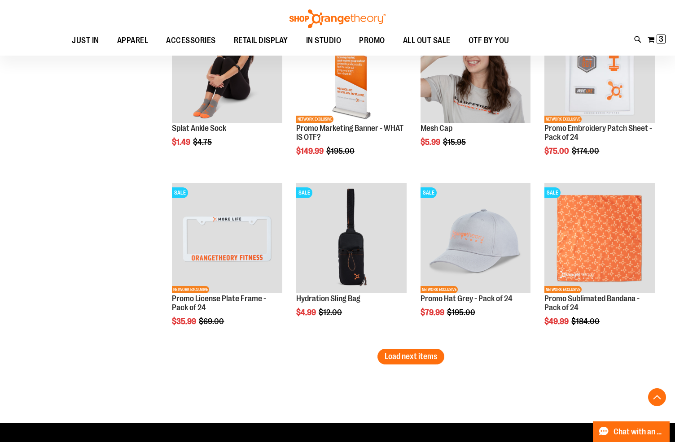
scroll to position [1874, 0]
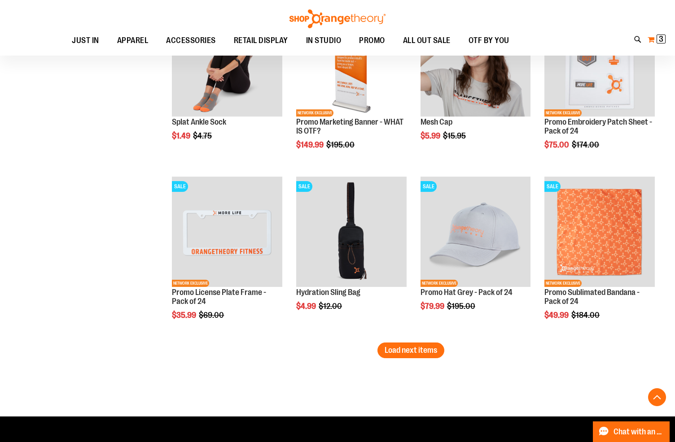
click at [654, 39] on button "My Cart 3 3 items" at bounding box center [656, 39] width 19 height 14
